Goal: Information Seeking & Learning: Learn about a topic

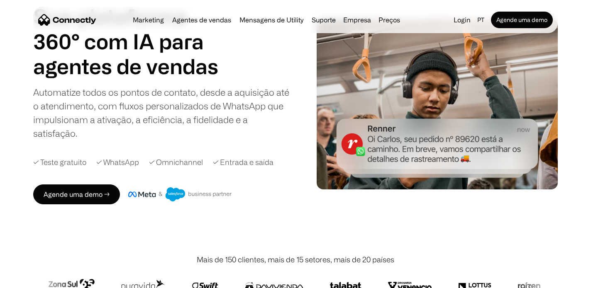
scroll to position [64, 0]
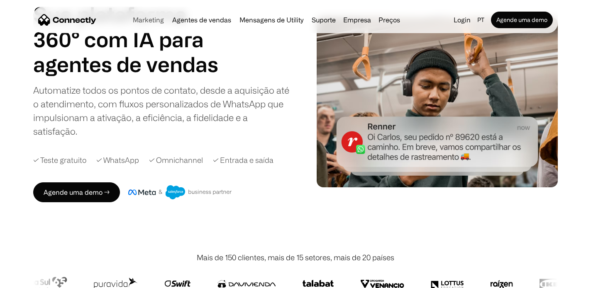
click at [160, 20] on link "Marketing" at bounding box center [148, 20] width 38 height 7
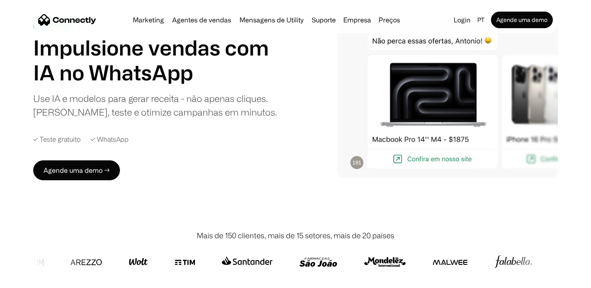
scroll to position [10, 0]
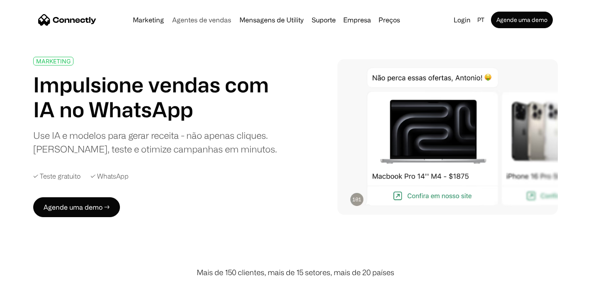
click at [215, 16] on div "Marketing Agentes de vendas Mensagens de Utility Suporte Empresa Sobre nós Carr…" at bounding box center [266, 20] width 274 height 12
click at [215, 24] on div "Marketing Agentes de vendas Mensagens de Utility Suporte Empresa Sobre nós Carr…" at bounding box center [266, 20] width 274 height 12
click at [221, 22] on link "Agentes de vendas" at bounding box center [202, 20] width 66 height 7
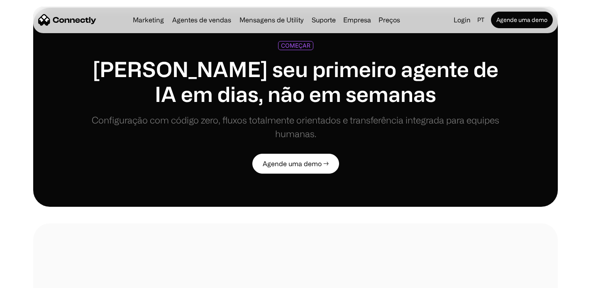
scroll to position [1871, 0]
